Goal: Information Seeking & Learning: Check status

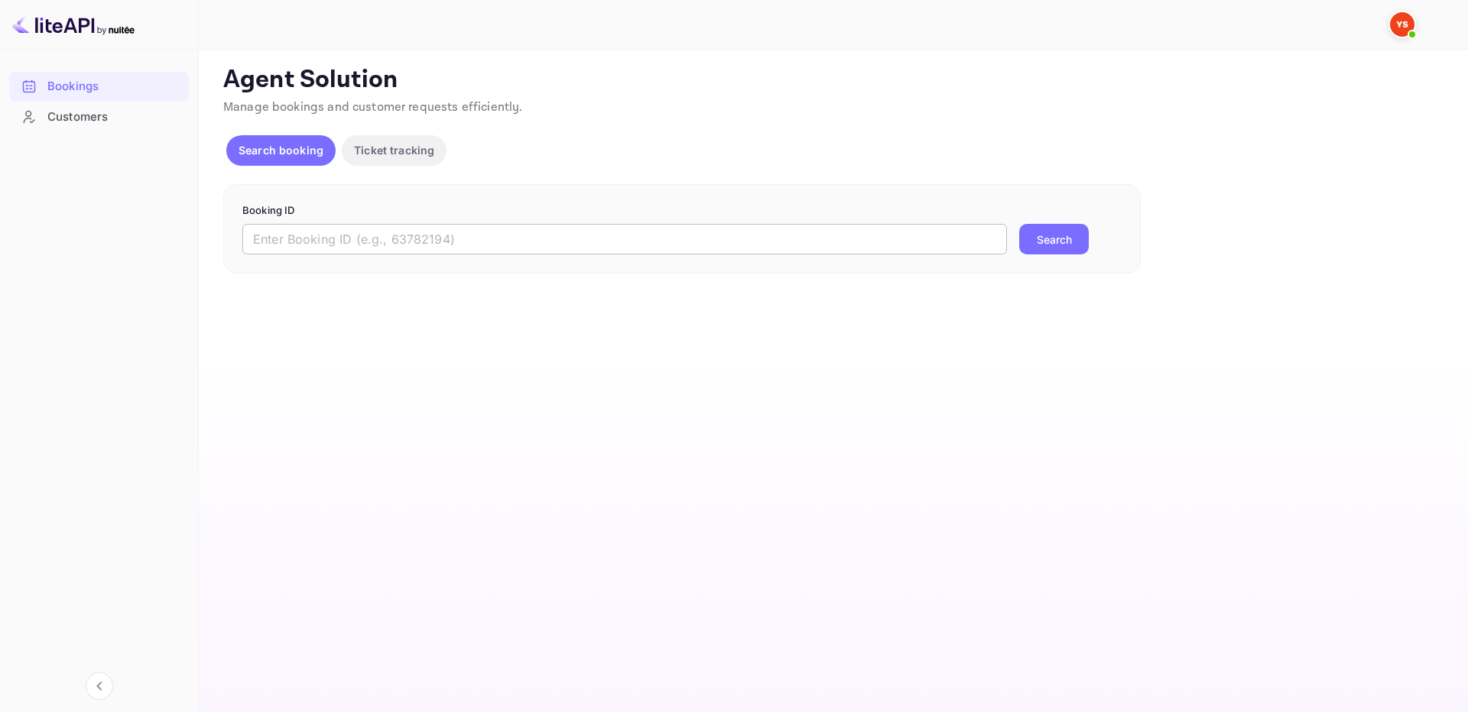
click at [869, 236] on input "text" at bounding box center [624, 239] width 764 height 31
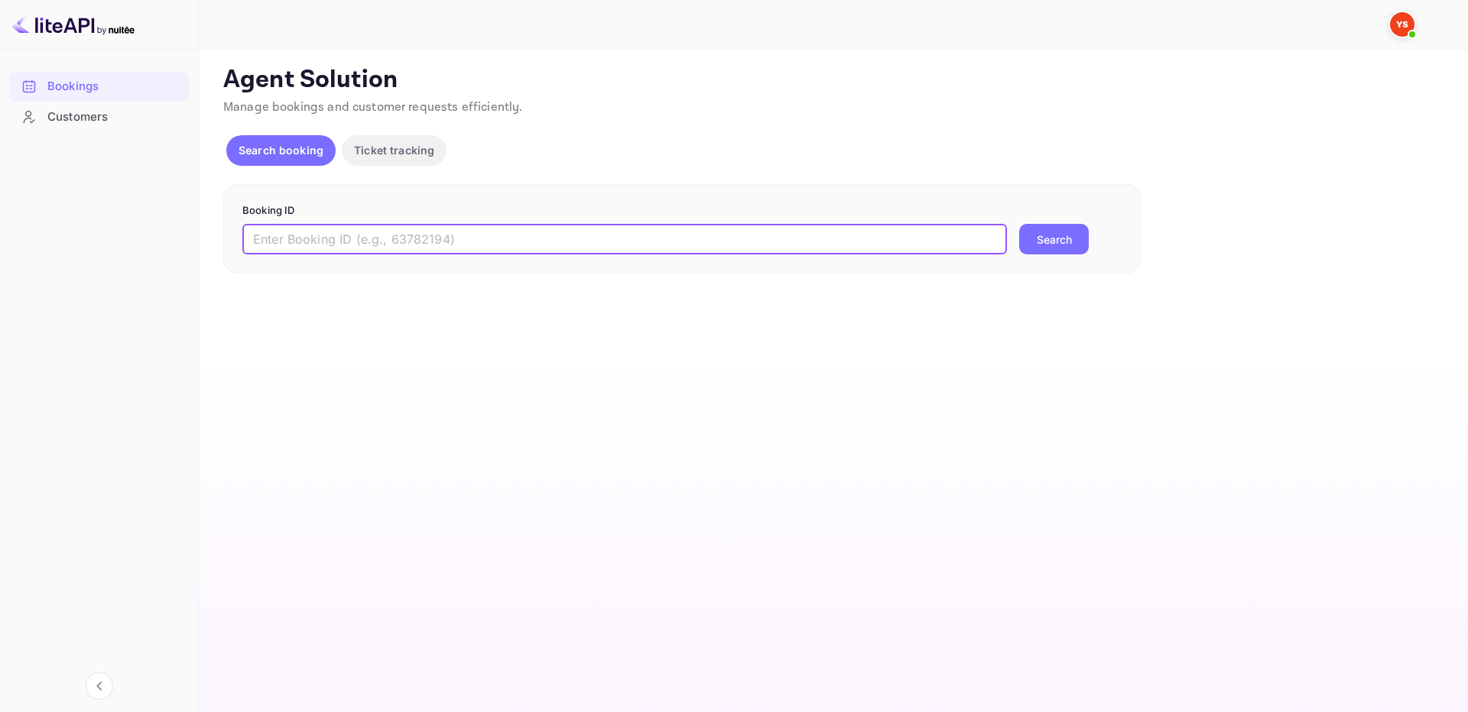
paste input "9436090"
type input "9436090"
click at [1037, 239] on button "Search" at bounding box center [1054, 239] width 70 height 31
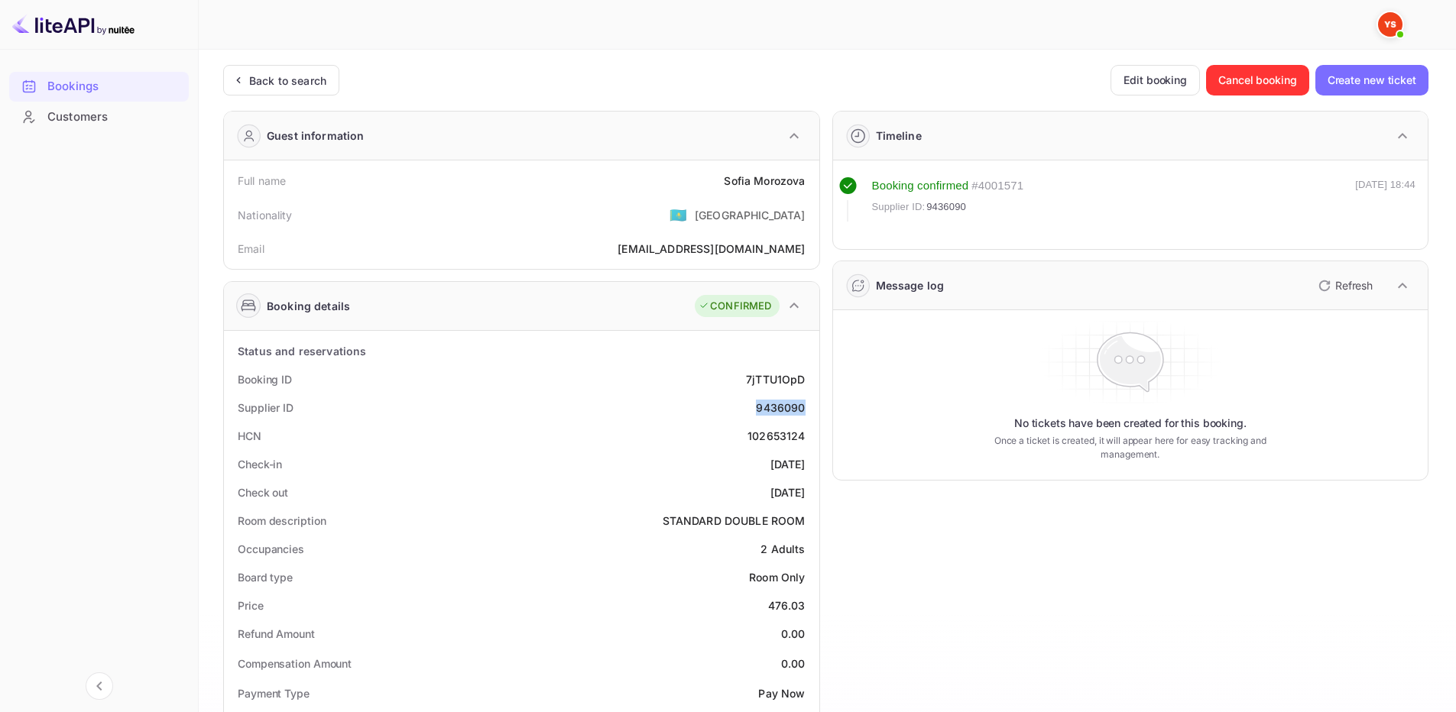
drag, startPoint x: 748, startPoint y: 406, endPoint x: 433, endPoint y: 87, distance: 448.1
copy div "9436090"
drag, startPoint x: 722, startPoint y: 179, endPoint x: 808, endPoint y: 178, distance: 86.4
click at [808, 178] on div "Full name Sofia Morozova" at bounding box center [521, 181] width 583 height 28
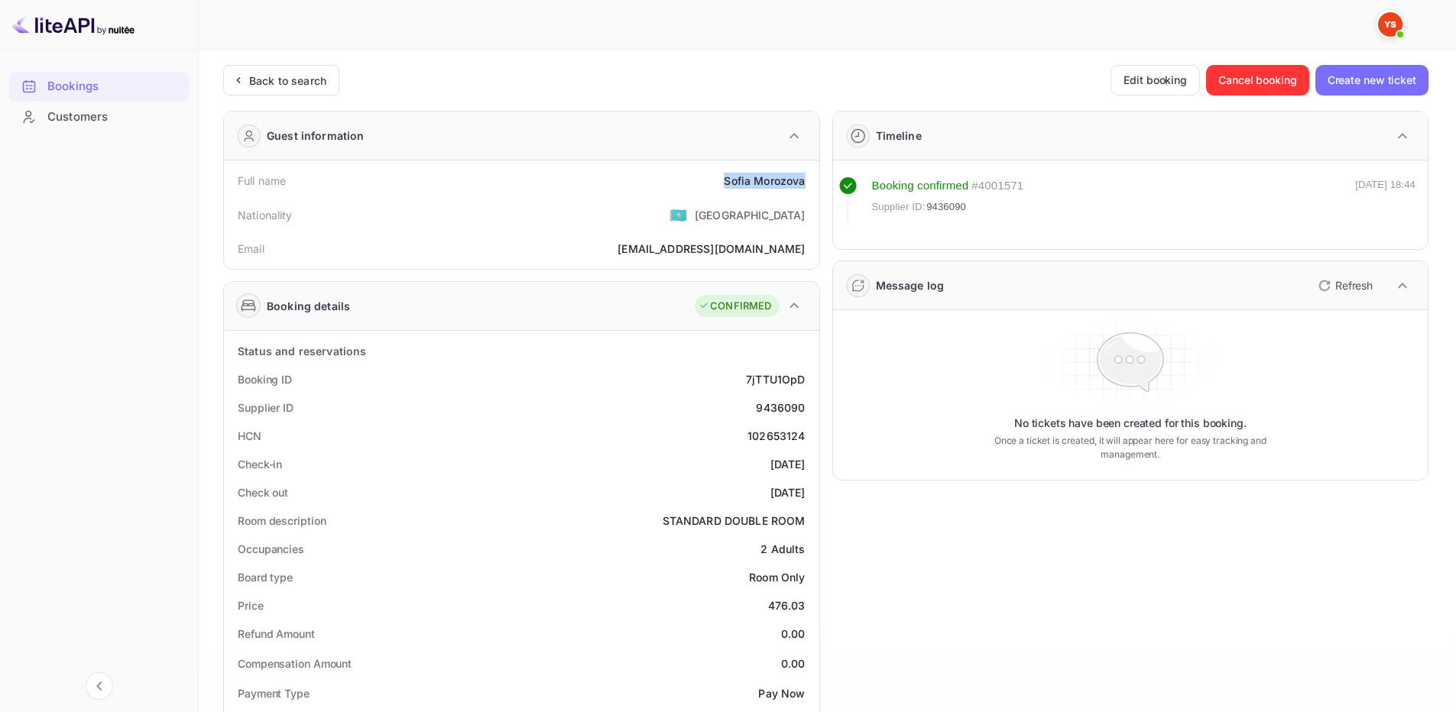
copy div "Sofia Morozova"
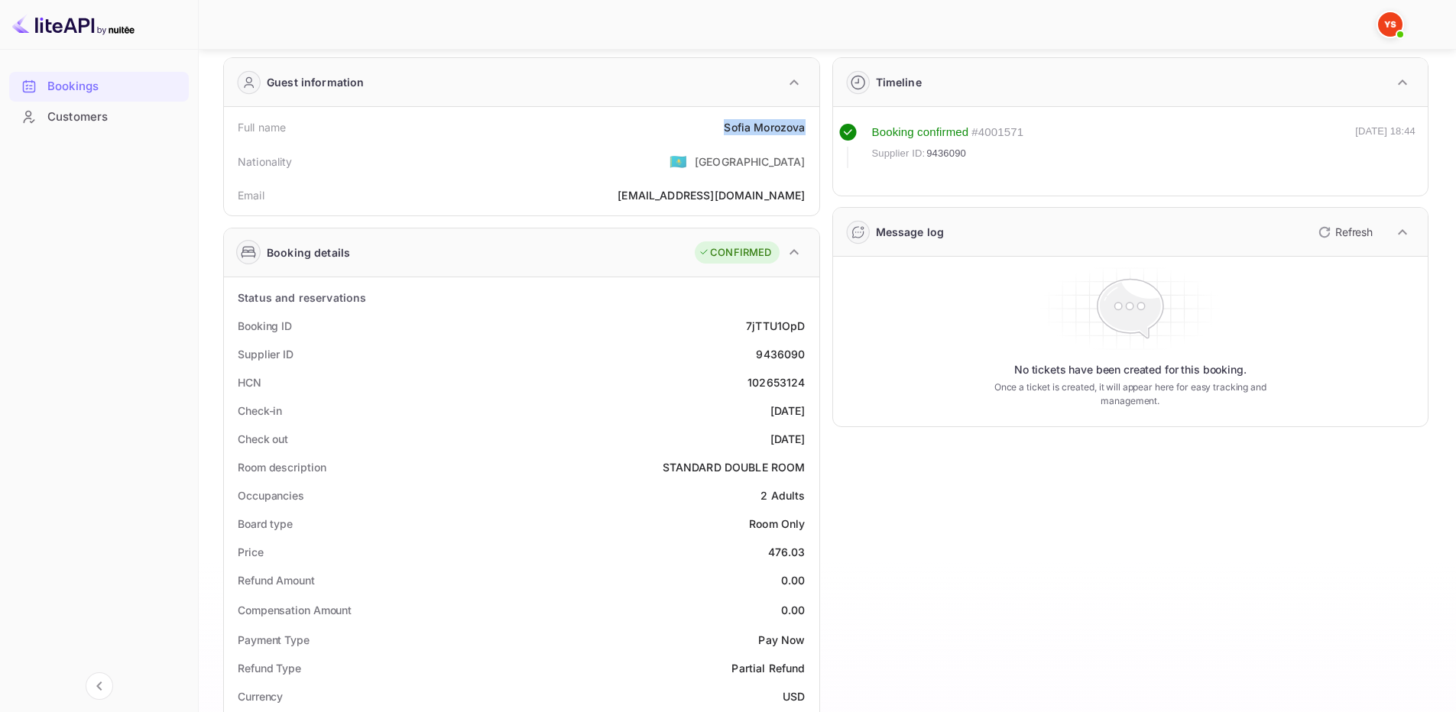
scroll to position [153, 0]
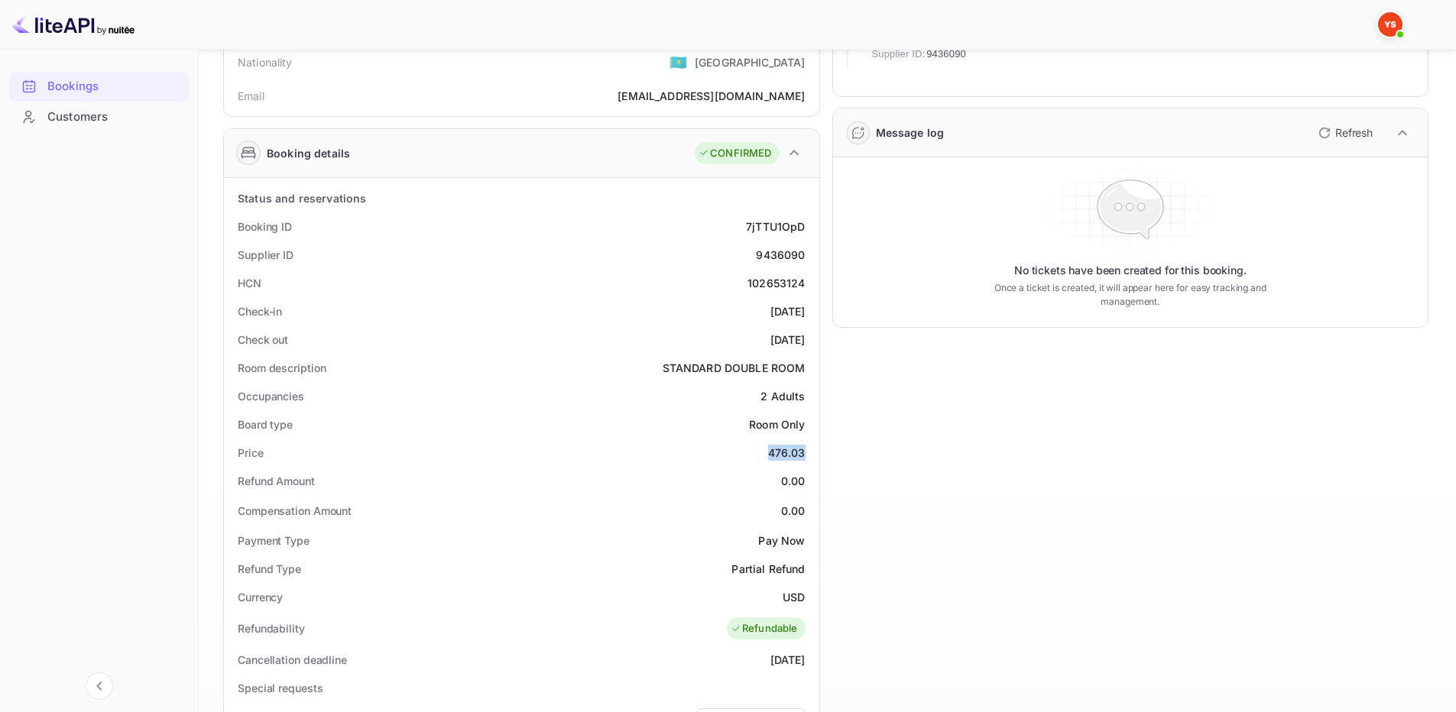
drag, startPoint x: 800, startPoint y: 453, endPoint x: 815, endPoint y: 452, distance: 15.4
click at [815, 452] on div "Status and reservations Booking ID 7jTTU1OpD Supplier ID 9436090 HCN 102653124 …" at bounding box center [521, 629] width 595 height 902
copy div "476.03"
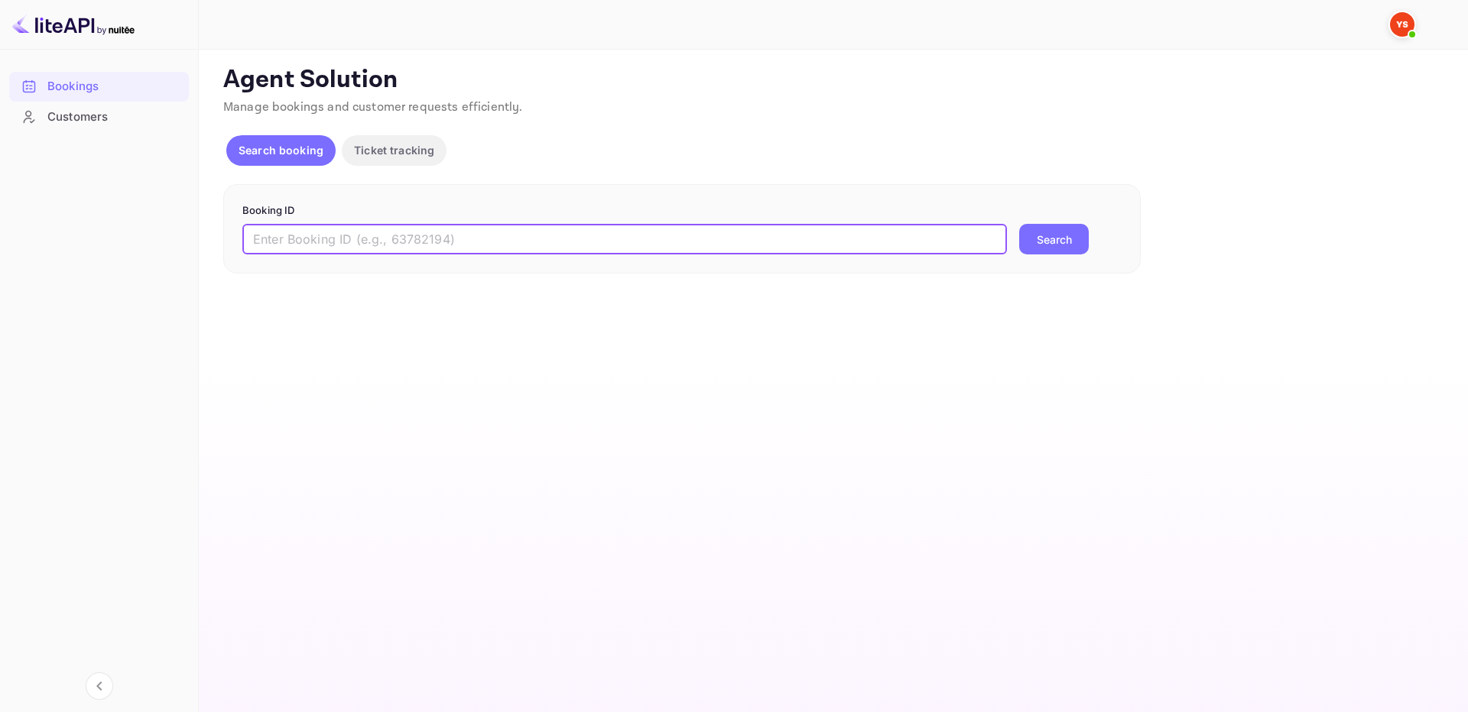
click at [634, 232] on input "text" at bounding box center [624, 239] width 764 height 31
paste input "9903152"
type input "9903152"
click at [1026, 235] on button "Search" at bounding box center [1054, 239] width 70 height 31
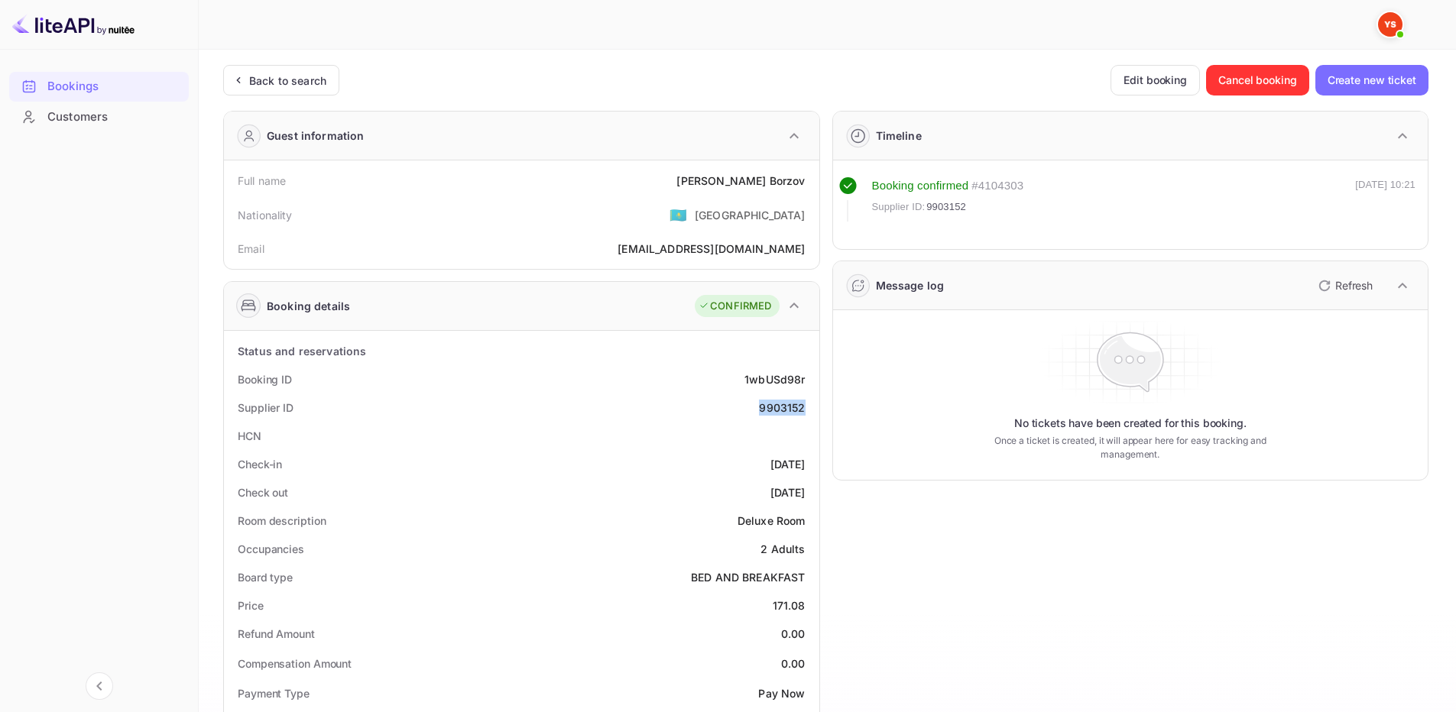
drag, startPoint x: 771, startPoint y: 409, endPoint x: 807, endPoint y: 406, distance: 36.8
click at [807, 406] on div "Supplier ID 9903152" at bounding box center [521, 408] width 583 height 28
copy div "9903152"
drag, startPoint x: 732, startPoint y: 171, endPoint x: 807, endPoint y: 180, distance: 75.4
click at [807, 180] on div "Full name [PERSON_NAME]" at bounding box center [521, 181] width 583 height 28
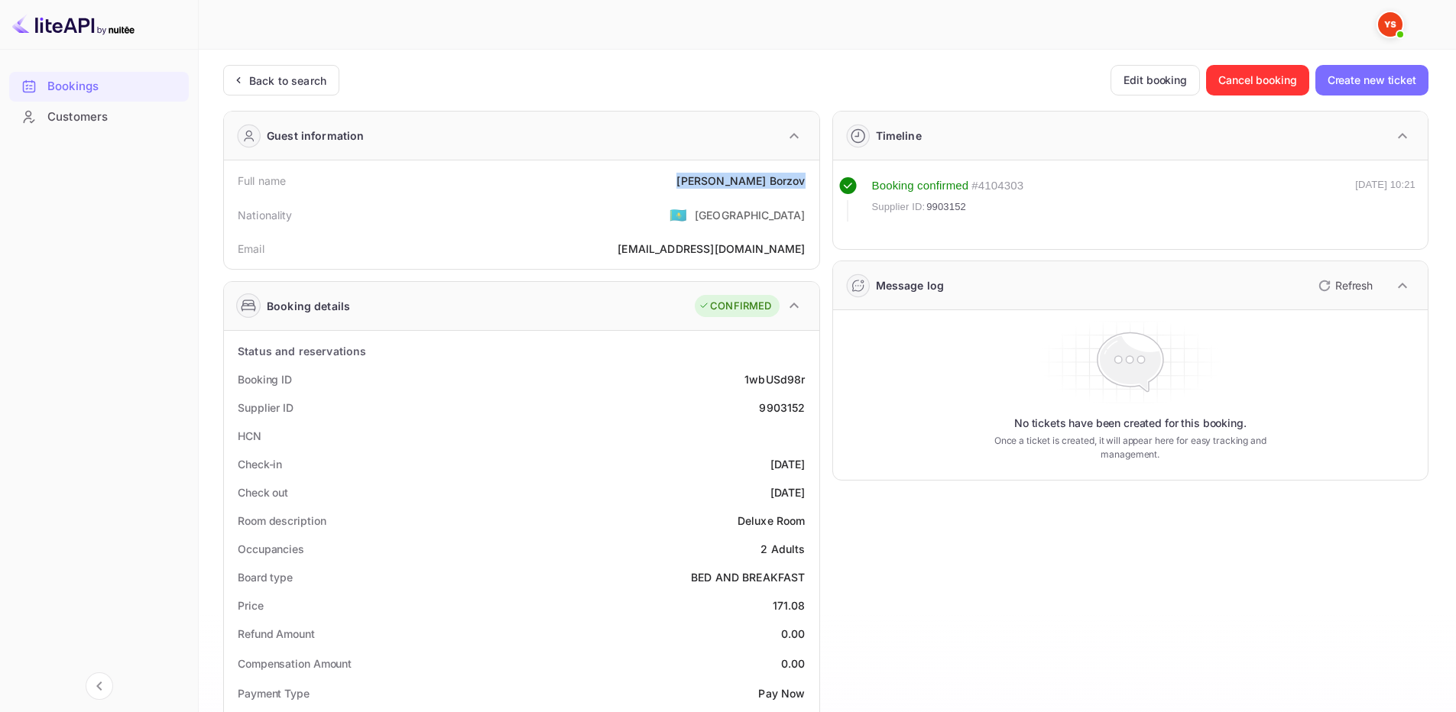
copy div "[PERSON_NAME]"
drag, startPoint x: 771, startPoint y: 608, endPoint x: 806, endPoint y: 602, distance: 35.7
click at [806, 602] on div "Price 171.08" at bounding box center [521, 606] width 583 height 28
copy div "171.08"
